Goal: Task Accomplishment & Management: Manage account settings

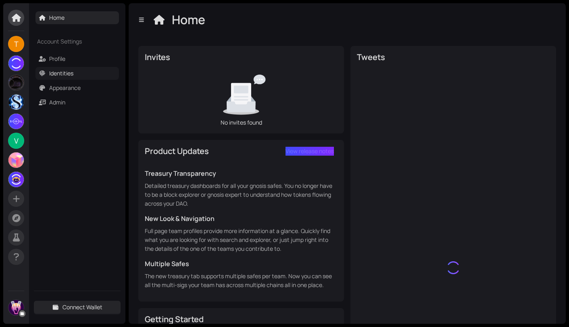
click at [58, 77] on link "Identities" at bounding box center [61, 73] width 24 height 8
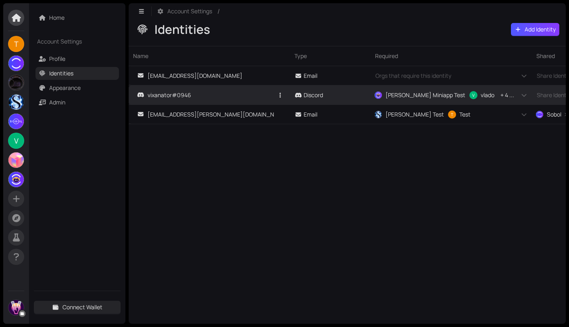
click at [157, 91] on div "vixanator#0946" at bounding box center [161, 95] width 59 height 9
